Goal: Transaction & Acquisition: Book appointment/travel/reservation

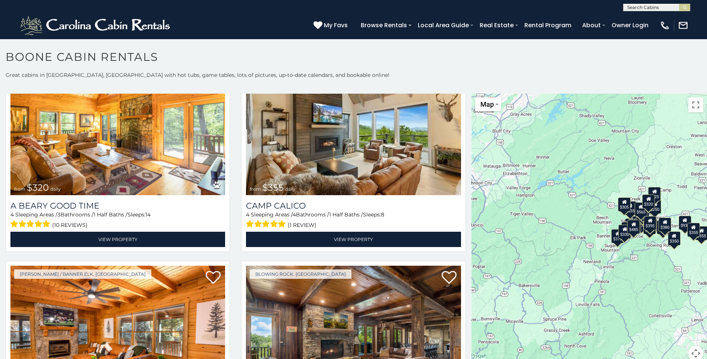
scroll to position [2461, 0]
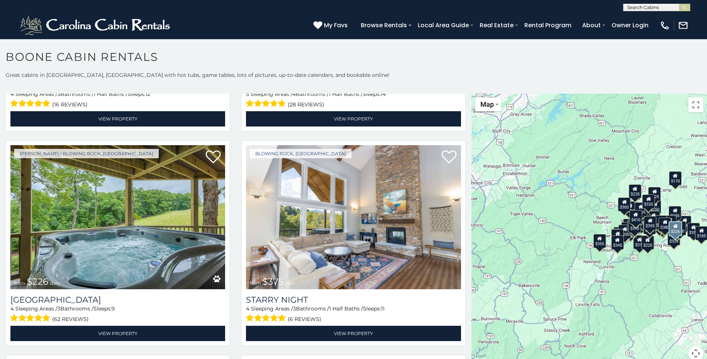
scroll to position [4008, 0]
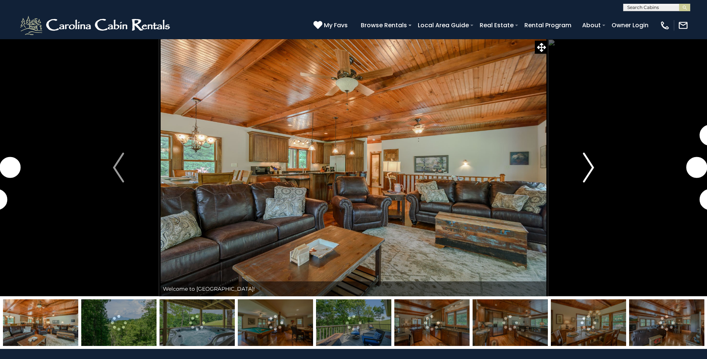
click at [590, 168] on img "Next" at bounding box center [588, 168] width 11 height 30
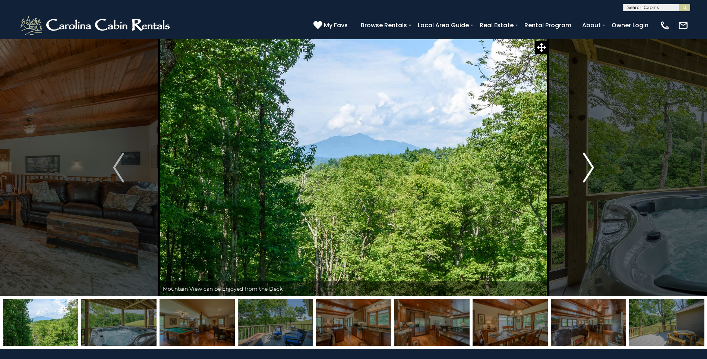
click at [590, 168] on img "Next" at bounding box center [588, 168] width 11 height 30
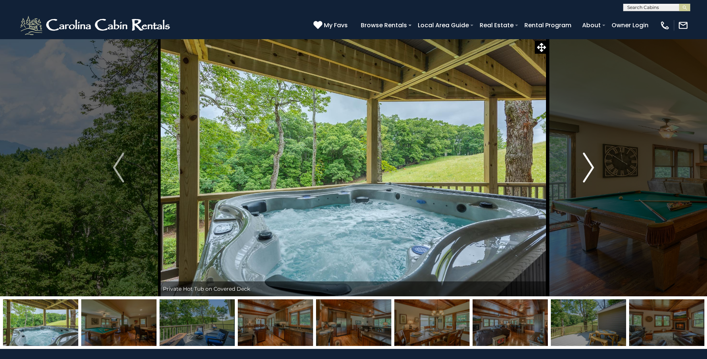
click at [590, 168] on img "Next" at bounding box center [588, 168] width 11 height 30
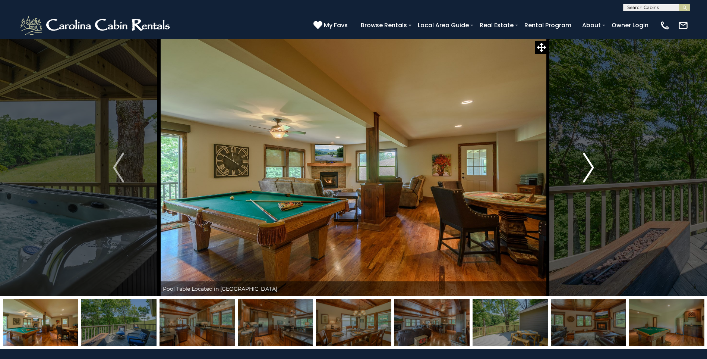
click at [590, 168] on img "Next" at bounding box center [588, 168] width 11 height 30
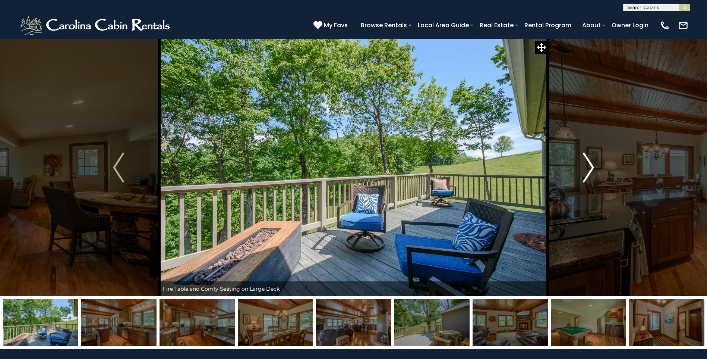
click at [590, 168] on img "Next" at bounding box center [588, 168] width 11 height 30
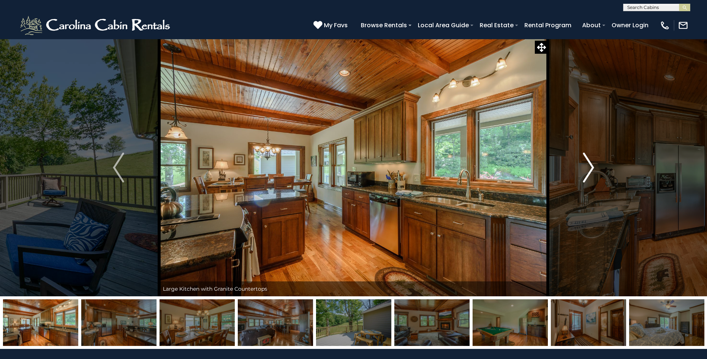
click at [590, 168] on img "Next" at bounding box center [588, 168] width 11 height 30
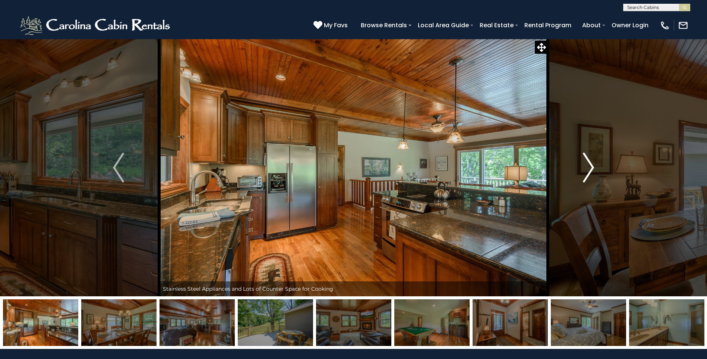
click at [590, 168] on img "Next" at bounding box center [588, 168] width 11 height 30
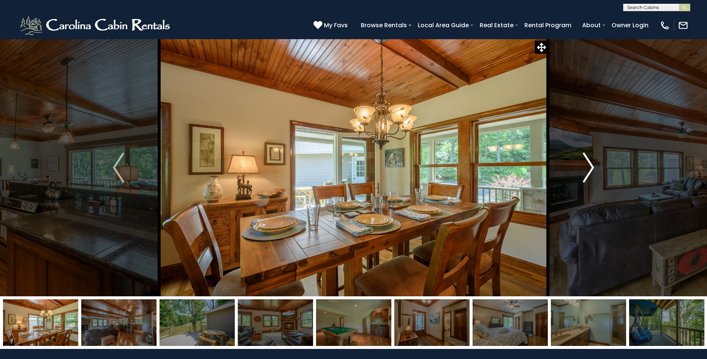
click at [590, 168] on img "Next" at bounding box center [588, 168] width 11 height 30
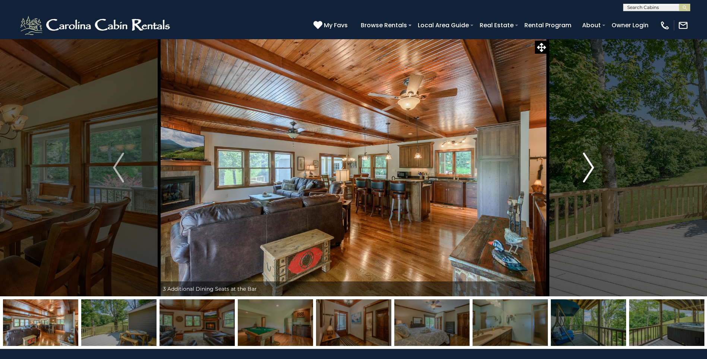
click at [590, 168] on img "Next" at bounding box center [588, 168] width 11 height 30
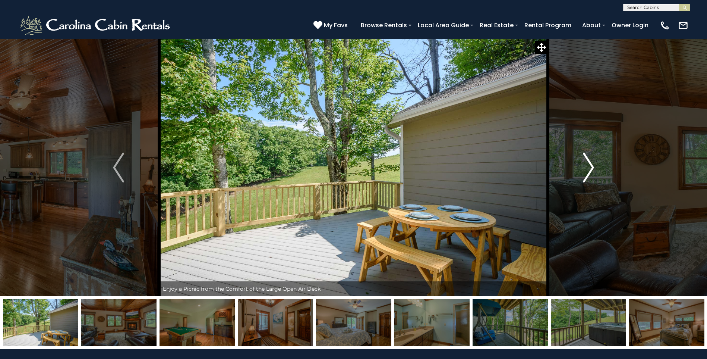
click at [590, 168] on img "Next" at bounding box center [588, 168] width 11 height 30
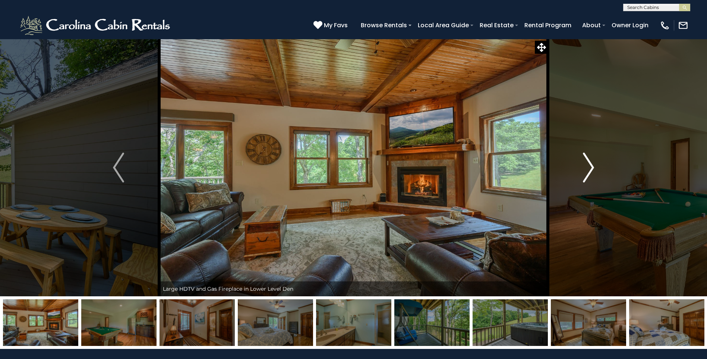
click at [590, 168] on img "Next" at bounding box center [588, 168] width 11 height 30
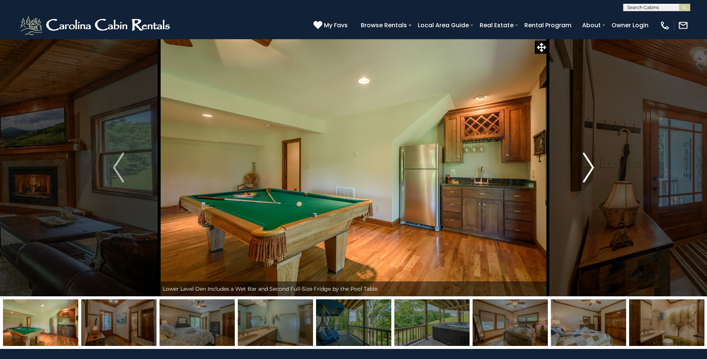
click at [590, 168] on img "Next" at bounding box center [588, 168] width 11 height 30
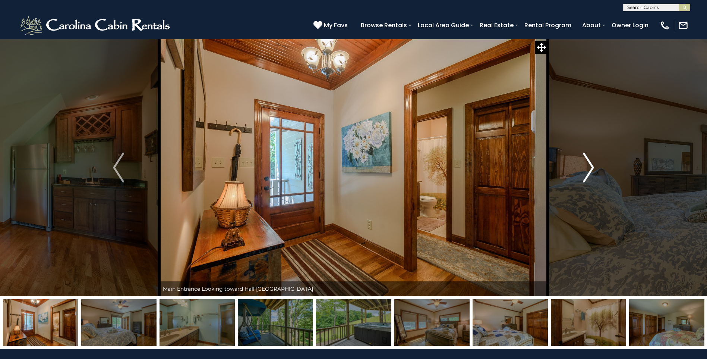
click at [590, 168] on img "Next" at bounding box center [588, 168] width 11 height 30
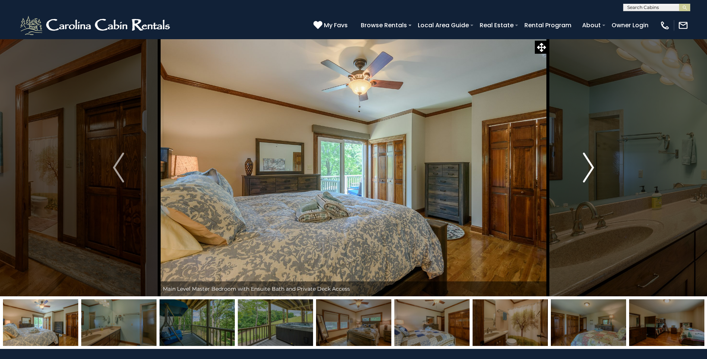
click at [590, 168] on img "Next" at bounding box center [588, 168] width 11 height 30
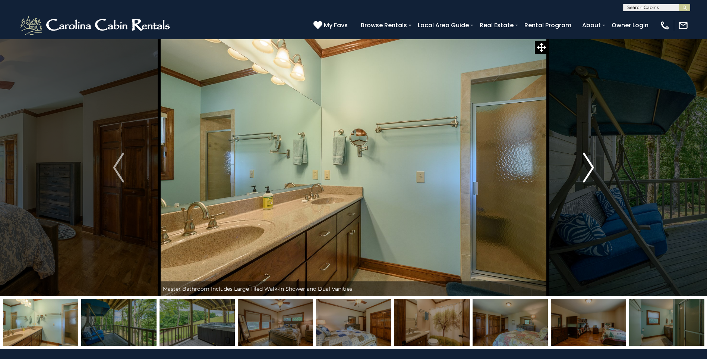
click at [590, 168] on img "Next" at bounding box center [588, 168] width 11 height 30
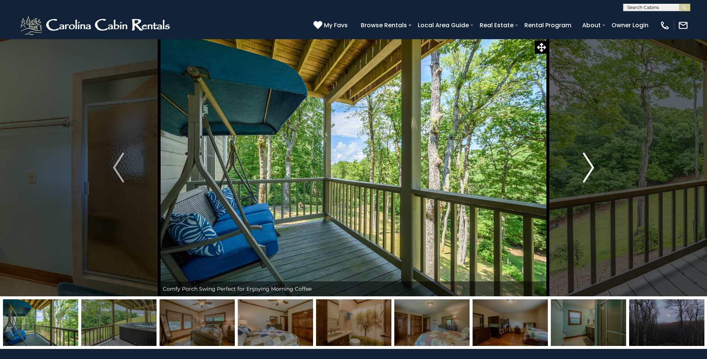
click at [590, 168] on img "Next" at bounding box center [588, 168] width 11 height 30
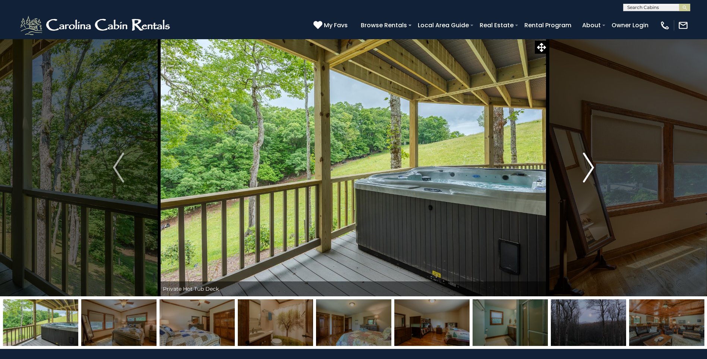
click at [590, 168] on img "Next" at bounding box center [588, 168] width 11 height 30
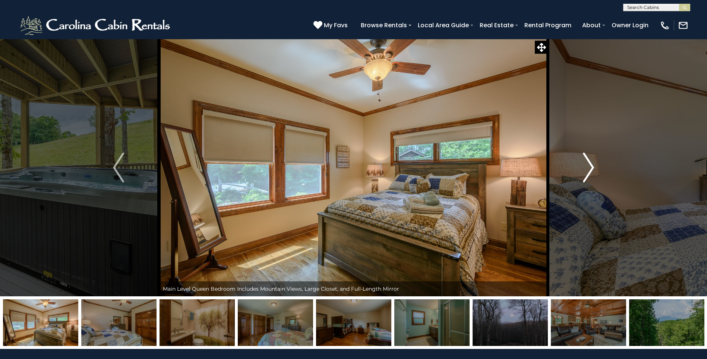
click at [590, 168] on img "Next" at bounding box center [588, 168] width 11 height 30
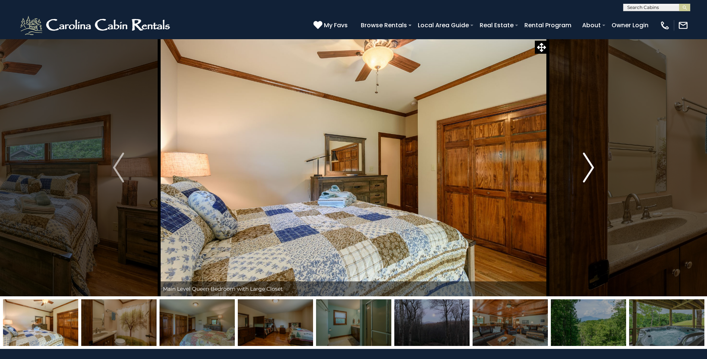
click at [590, 168] on img "Next" at bounding box center [588, 168] width 11 height 30
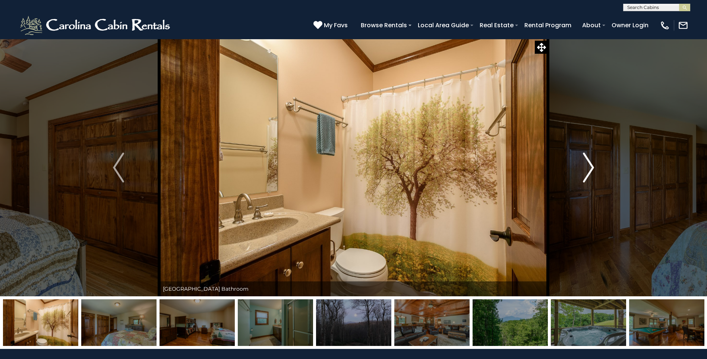
click at [590, 168] on img "Next" at bounding box center [588, 168] width 11 height 30
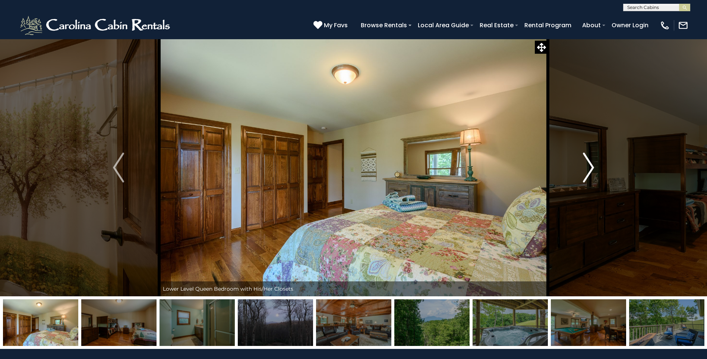
click at [590, 168] on img "Next" at bounding box center [588, 168] width 11 height 30
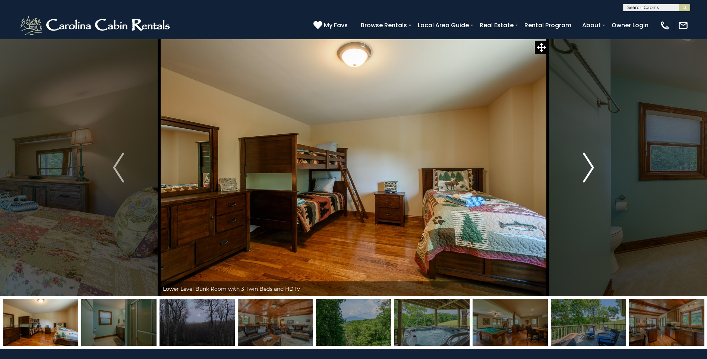
click at [590, 168] on img "Next" at bounding box center [588, 168] width 11 height 30
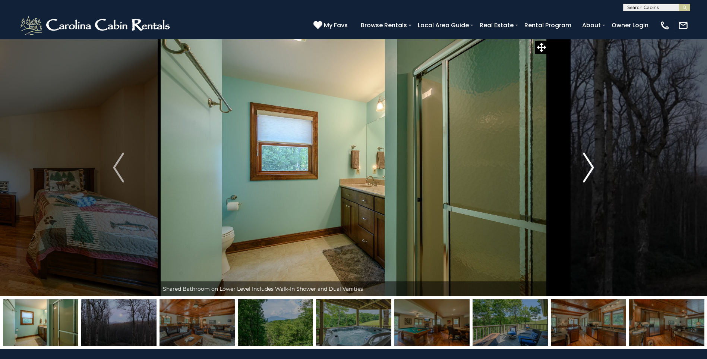
click at [590, 168] on img "Next" at bounding box center [588, 168] width 11 height 30
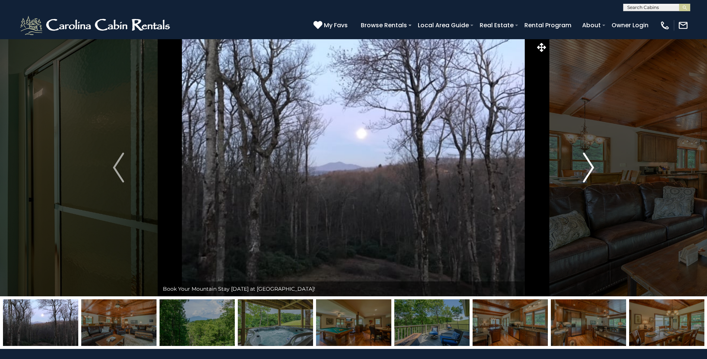
click at [590, 168] on img "Next" at bounding box center [588, 168] width 11 height 30
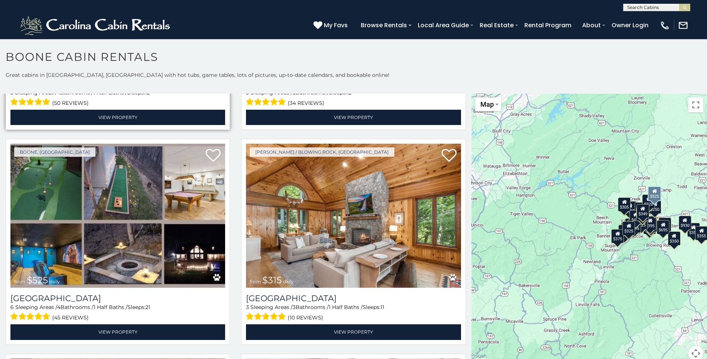
scroll to position [186, 0]
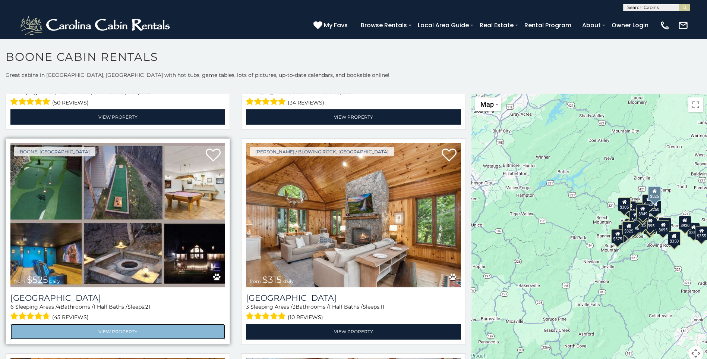
click at [104, 327] on link "View Property" at bounding box center [117, 331] width 215 height 15
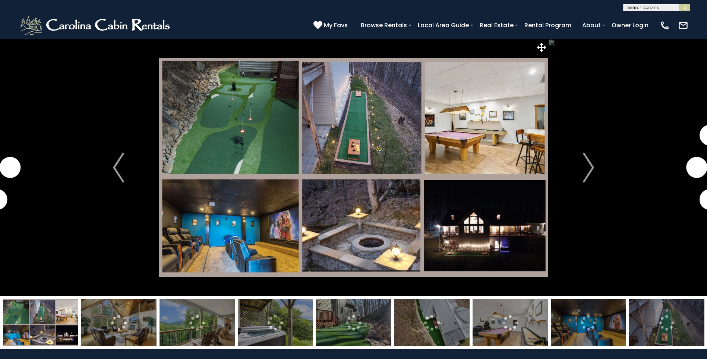
click at [254, 150] on img at bounding box center [353, 167] width 389 height 257
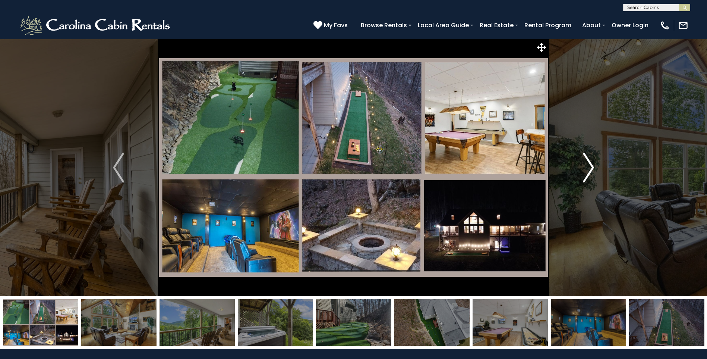
click at [590, 166] on img "Next" at bounding box center [588, 168] width 11 height 30
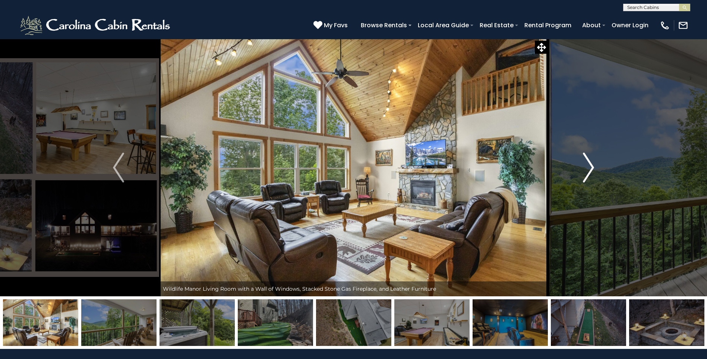
click at [590, 166] on img "Next" at bounding box center [588, 168] width 11 height 30
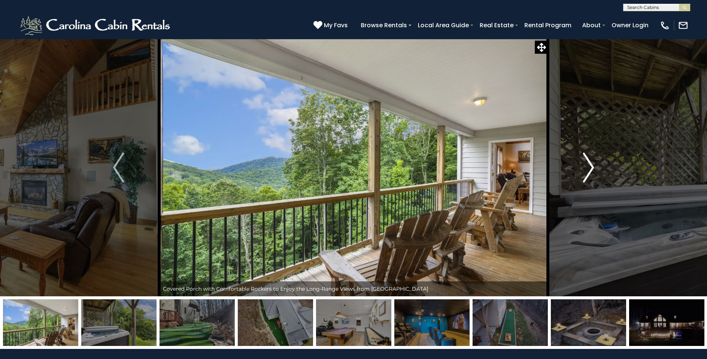
click at [590, 166] on img "Next" at bounding box center [588, 168] width 11 height 30
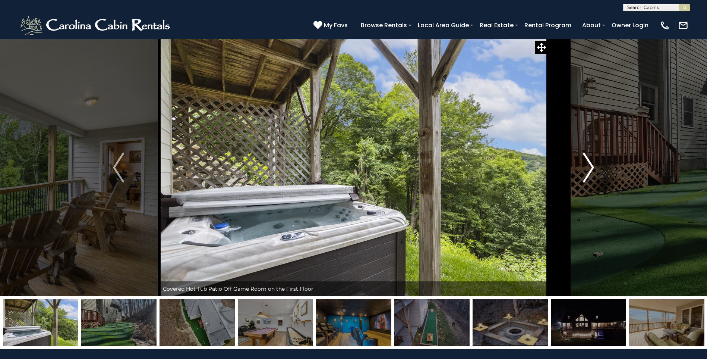
click at [590, 166] on img "Next" at bounding box center [588, 168] width 11 height 30
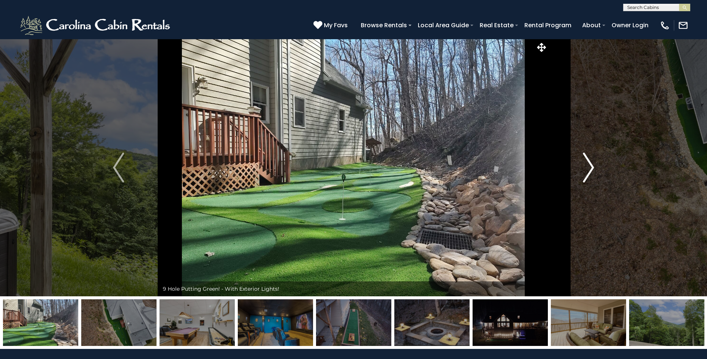
click at [590, 166] on img "Next" at bounding box center [588, 168] width 11 height 30
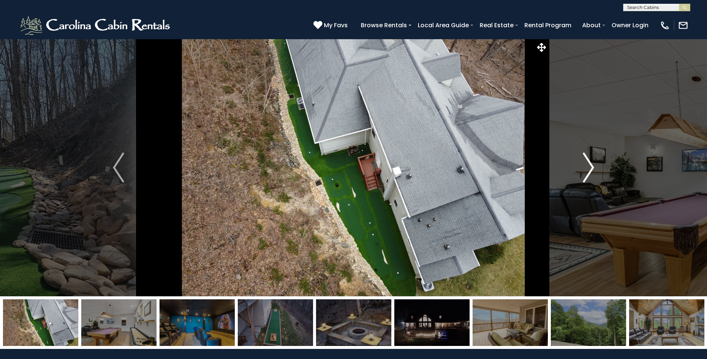
click at [590, 166] on img "Next" at bounding box center [588, 168] width 11 height 30
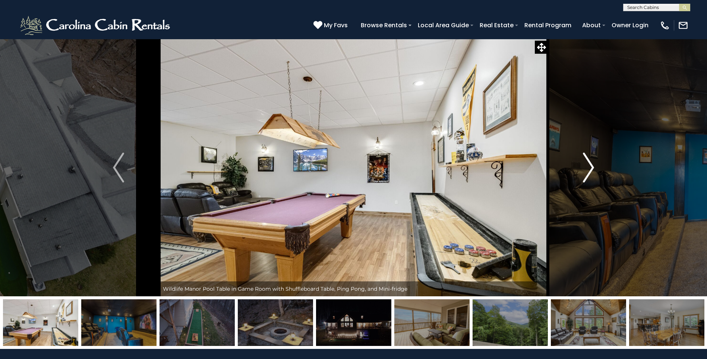
click at [590, 166] on img "Next" at bounding box center [588, 168] width 11 height 30
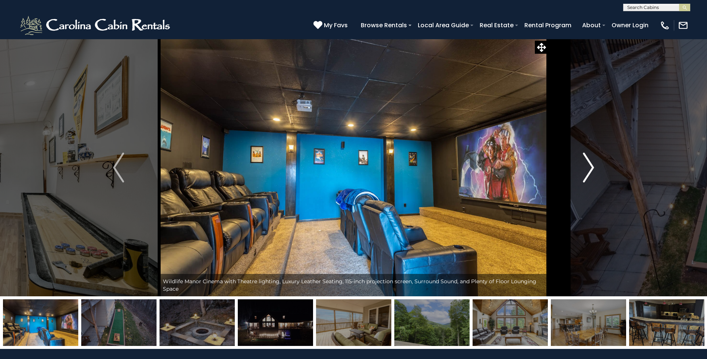
click at [590, 166] on img "Next" at bounding box center [588, 168] width 11 height 30
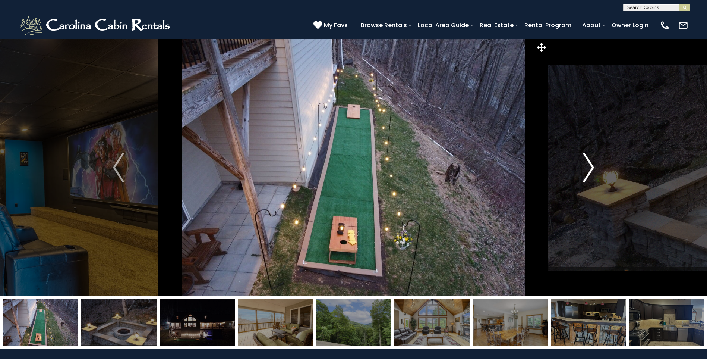
click at [590, 166] on img "Next" at bounding box center [588, 168] width 11 height 30
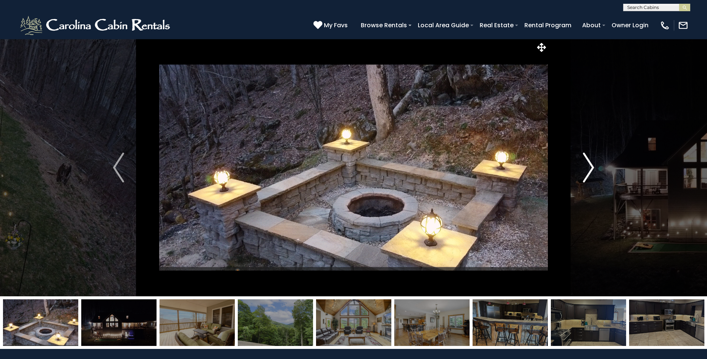
click at [590, 166] on img "Next" at bounding box center [588, 168] width 11 height 30
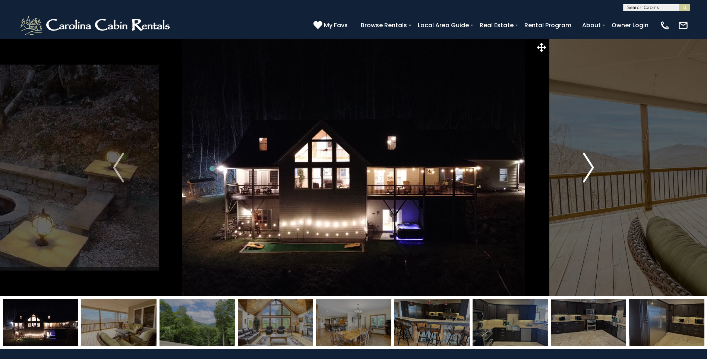
click at [590, 166] on img "Next" at bounding box center [588, 168] width 11 height 30
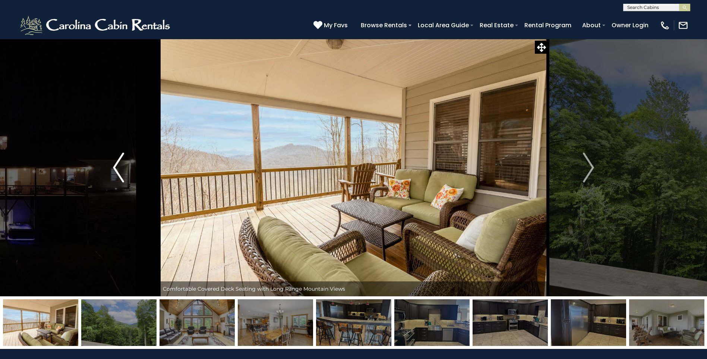
click at [115, 167] on img "Previous" at bounding box center [118, 168] width 11 height 30
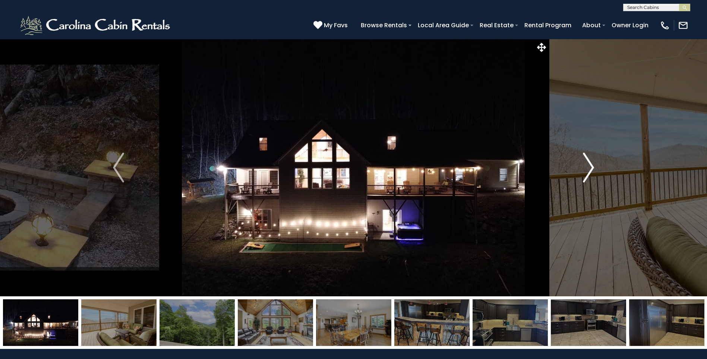
click at [585, 167] on img "Next" at bounding box center [588, 168] width 11 height 30
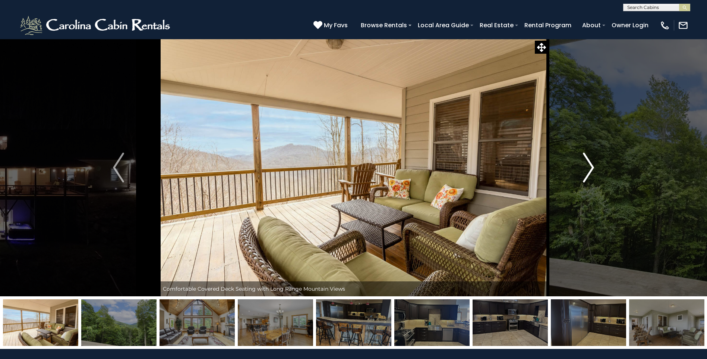
click at [585, 167] on img "Next" at bounding box center [588, 168] width 11 height 30
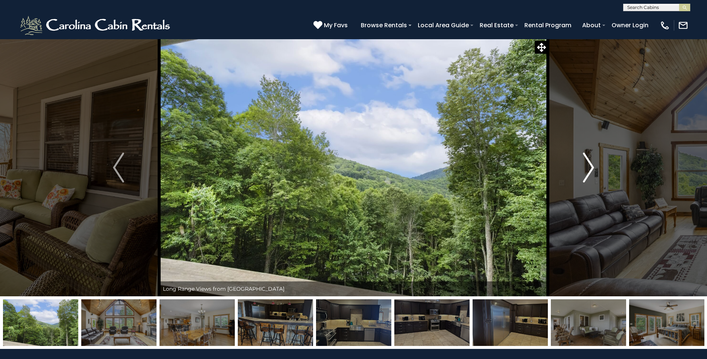
click at [585, 167] on img "Next" at bounding box center [588, 168] width 11 height 30
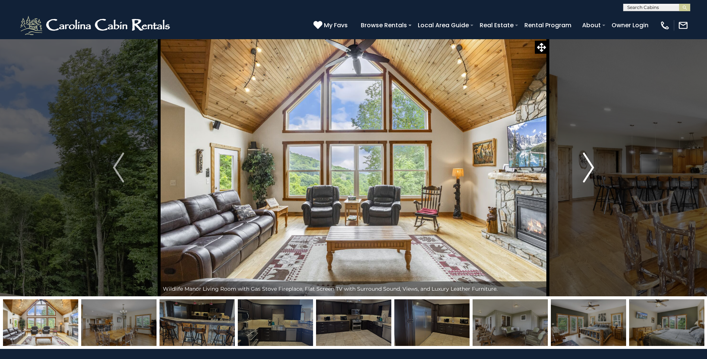
click at [585, 167] on img "Next" at bounding box center [588, 168] width 11 height 30
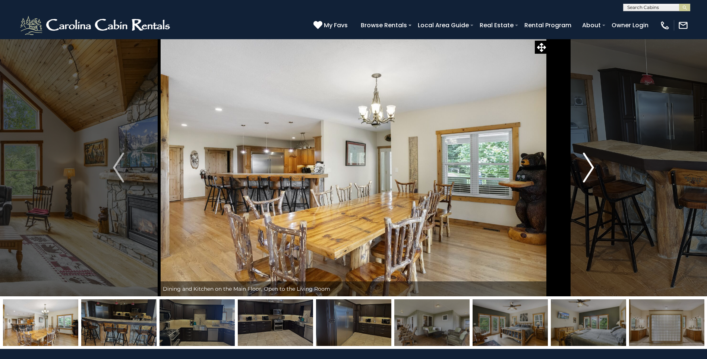
click at [585, 167] on img "Next" at bounding box center [588, 168] width 11 height 30
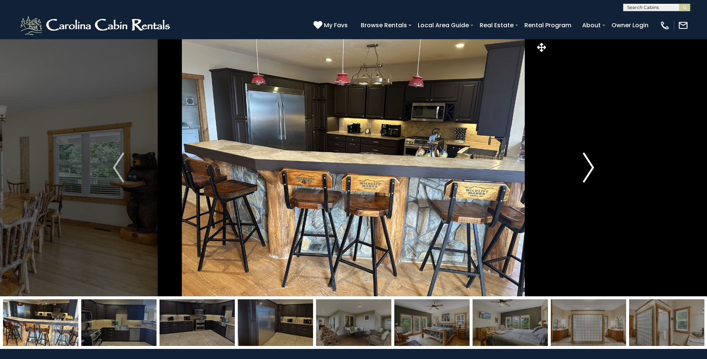
click at [585, 167] on img "Next" at bounding box center [588, 168] width 11 height 30
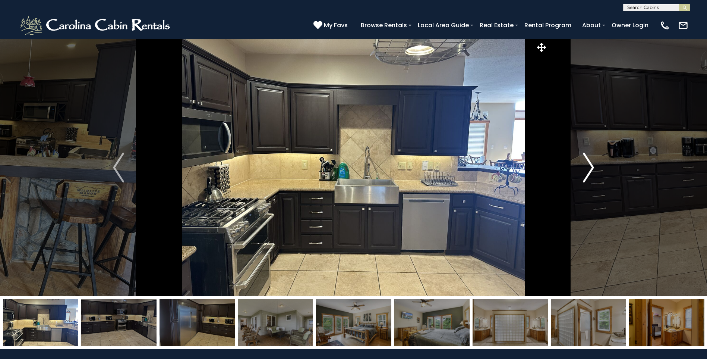
click at [585, 167] on img "Next" at bounding box center [588, 168] width 11 height 30
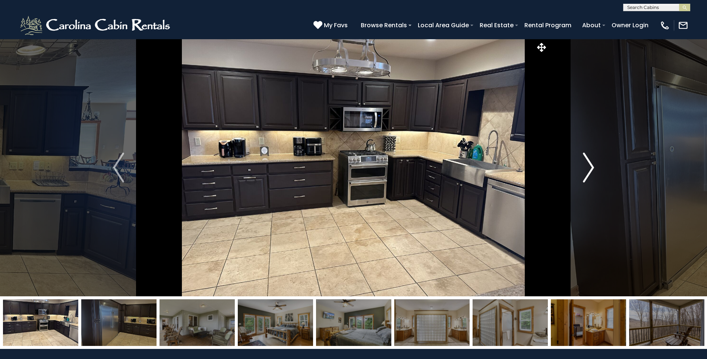
click at [585, 167] on img "Next" at bounding box center [588, 168] width 11 height 30
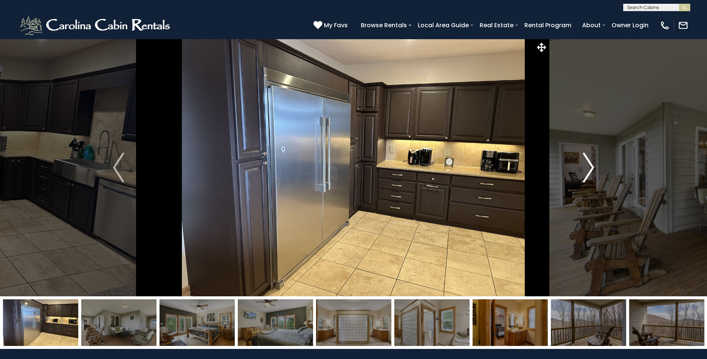
click at [585, 167] on img "Next" at bounding box center [588, 168] width 11 height 30
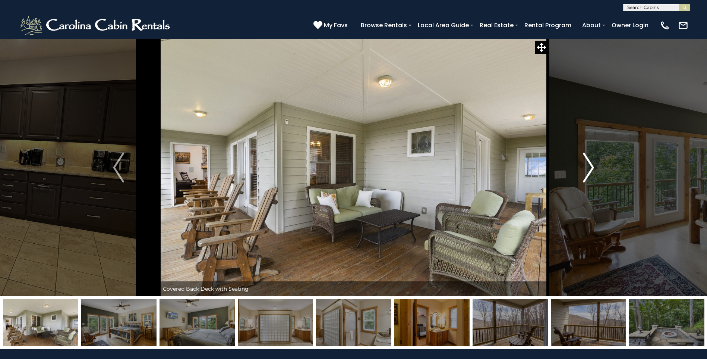
click at [585, 167] on img "Next" at bounding box center [588, 168] width 11 height 30
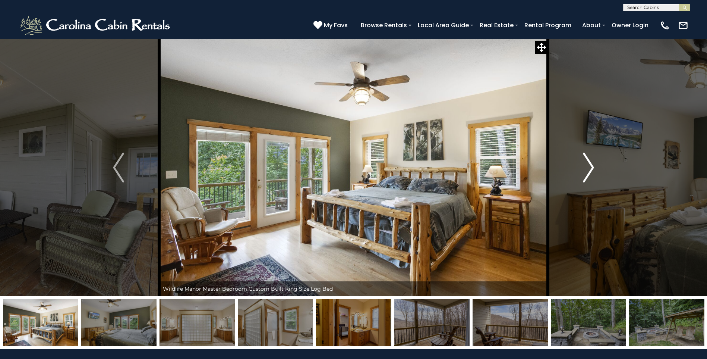
click at [585, 167] on img "Next" at bounding box center [588, 168] width 11 height 30
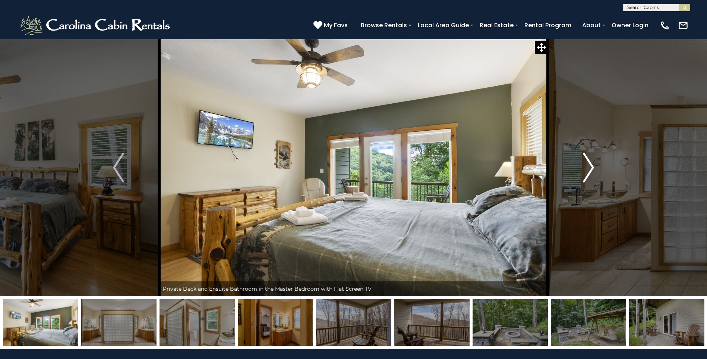
click at [585, 167] on img "Next" at bounding box center [588, 168] width 11 height 30
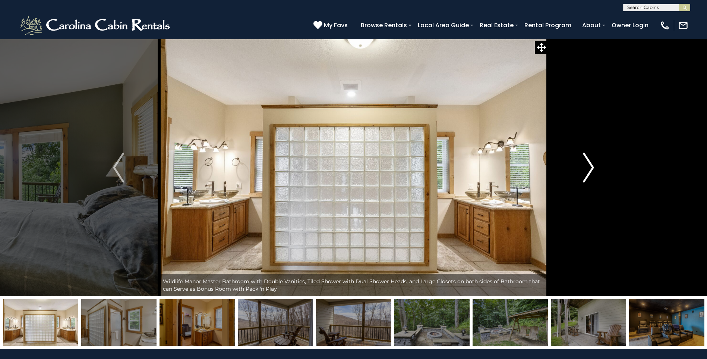
click at [585, 167] on img "Next" at bounding box center [588, 168] width 11 height 30
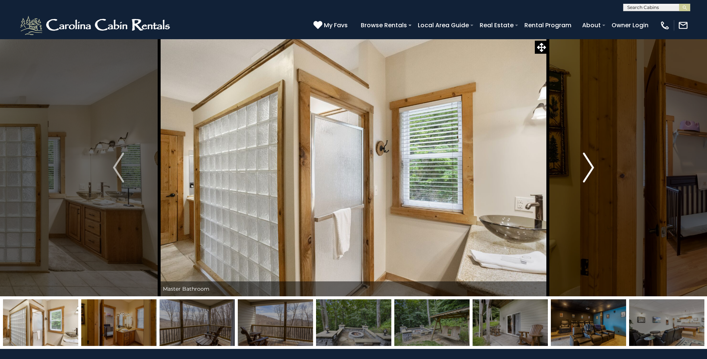
click at [585, 167] on img "Next" at bounding box center [588, 168] width 11 height 30
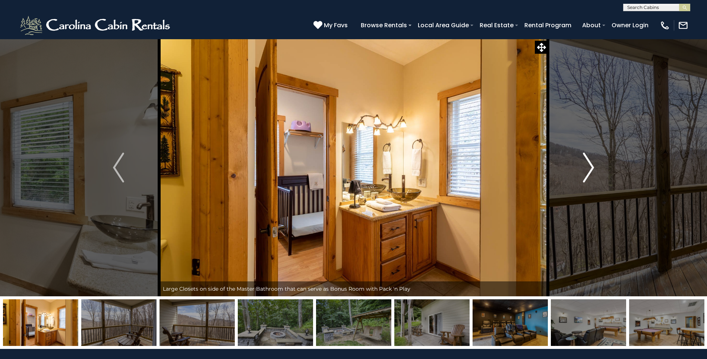
click at [585, 167] on img "Next" at bounding box center [588, 168] width 11 height 30
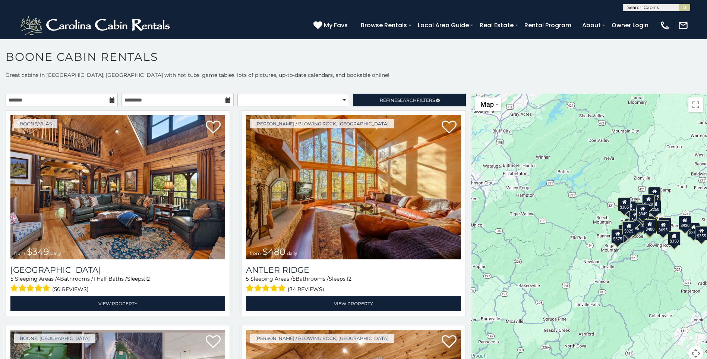
click at [607, 175] on div "$349 $480 $525 $315 $355 $675 $635 $930 $400 $451 $330 $400 $485 $460 $395 $255…" at bounding box center [590, 232] width 236 height 276
click at [692, 106] on button "Toggle fullscreen view" at bounding box center [696, 104] width 15 height 15
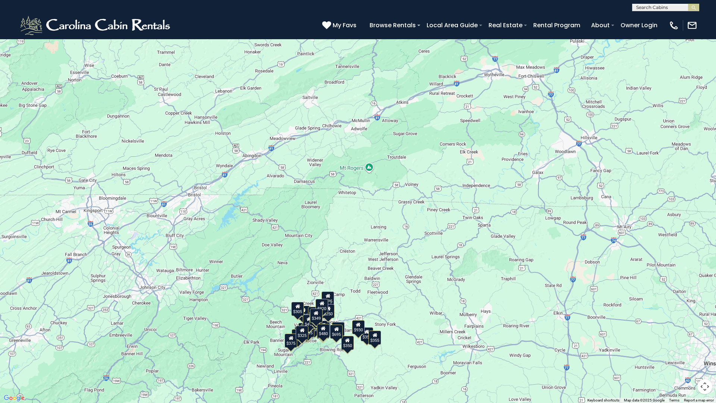
drag, startPoint x: 448, startPoint y: 57, endPoint x: 352, endPoint y: 193, distance: 165.9
click at [352, 193] on div "$349 $480 $525 $315 $355 $675 $635 $930 $400 $451 $330 $400 $485 $460 $395 $255…" at bounding box center [358, 201] width 716 height 403
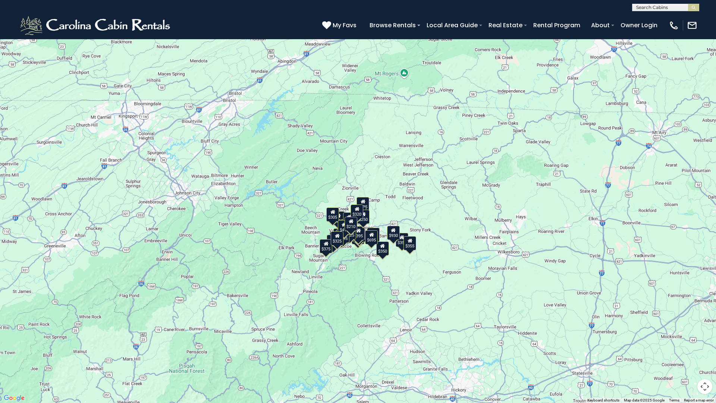
drag, startPoint x: 335, startPoint y: 250, endPoint x: 370, endPoint y: 154, distance: 102.0
click at [370, 154] on div "$349 $480 $525 $315 $355 $675 $635 $930 $400 $451 $330 $400 $485 $460 $395 $255…" at bounding box center [358, 201] width 716 height 403
click at [704, 11] on button "Toggle fullscreen view" at bounding box center [704, 11] width 15 height 15
